Goal: Task Accomplishment & Management: Complete application form

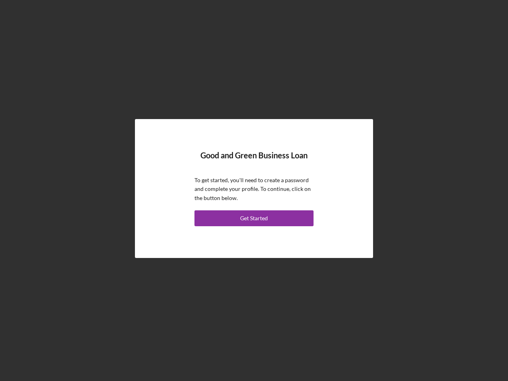
click at [254, 190] on p "To get started, you'll need to create a password and complete your profile. To …" at bounding box center [253, 189] width 119 height 27
click at [254, 218] on div "Get Started" at bounding box center [254, 218] width 28 height 16
